Goal: Information Seeking & Learning: Understand process/instructions

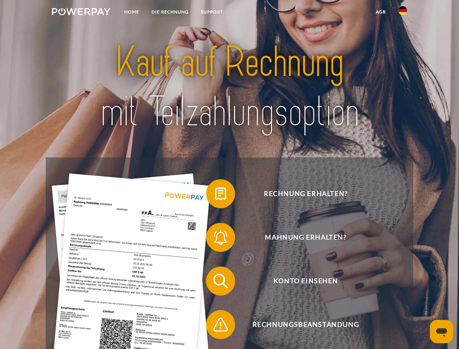
click at [81, 13] on img at bounding box center [81, 11] width 59 height 7
click at [403, 13] on img at bounding box center [403, 10] width 9 height 9
click at [381, 12] on link "agb" at bounding box center [381, 11] width 23 height 13
click at [215, 195] on span at bounding box center [210, 194] width 36 height 36
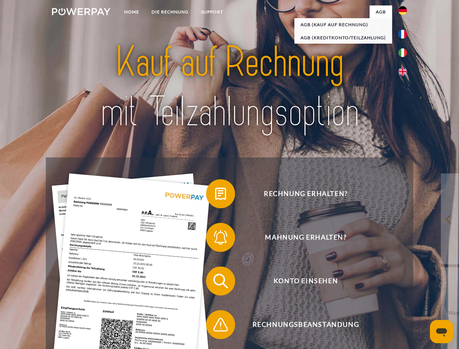
click at [215, 239] on span at bounding box center [210, 237] width 36 height 36
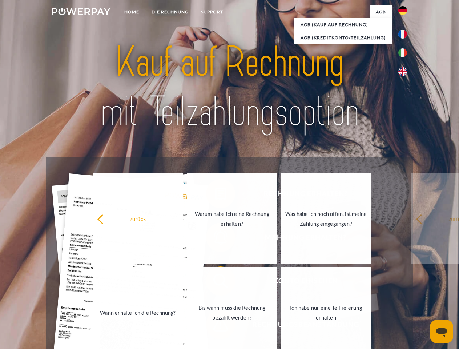
click at [215, 283] on link "Bis wann muss die Rechnung bezahlt werden?" at bounding box center [232, 312] width 91 height 91
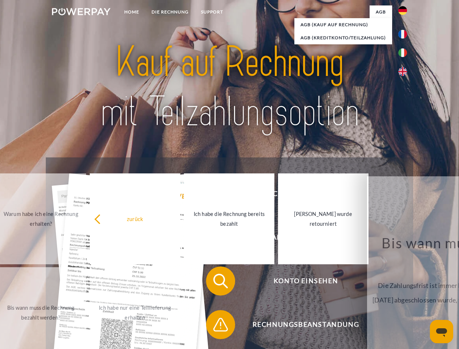
click at [215, 326] on span at bounding box center [210, 325] width 36 height 36
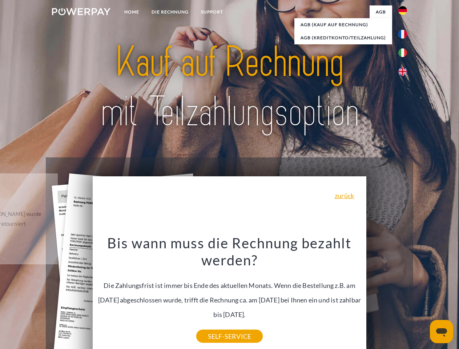
click at [442, 332] on icon "Messaging-Fenster öffnen" at bounding box center [441, 332] width 11 height 9
